Goal: Navigation & Orientation: Find specific page/section

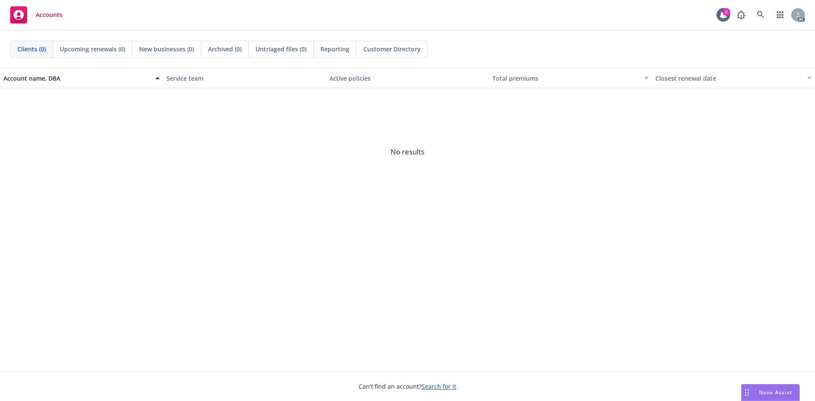
click at [474, 302] on div "Account name, DBA Service team Active policies Total premiums Closest renewal d…" at bounding box center [407, 220] width 815 height 304
